Goal: Information Seeking & Learning: Learn about a topic

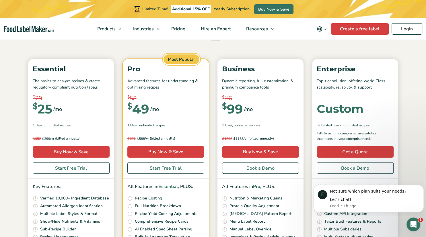
scroll to position [61, 0]
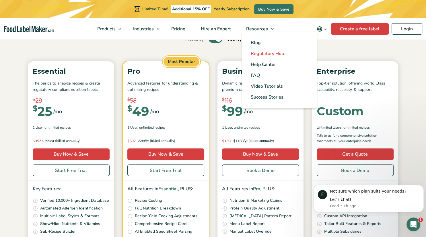
click at [267, 53] on span "Regulatory Hub" at bounding box center [267, 53] width 33 height 6
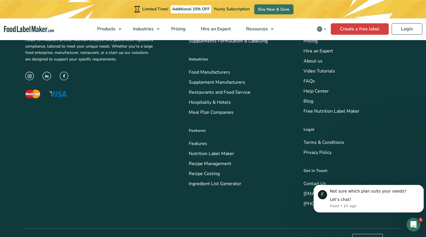
scroll to position [477, 0]
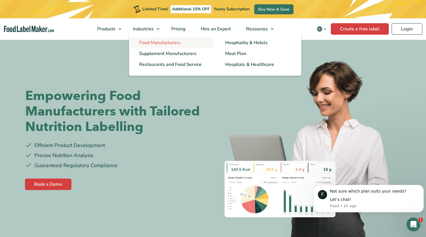
click at [164, 41] on span "Food Manufacturers" at bounding box center [159, 43] width 41 height 6
